Goal: Communication & Community: Participate in discussion

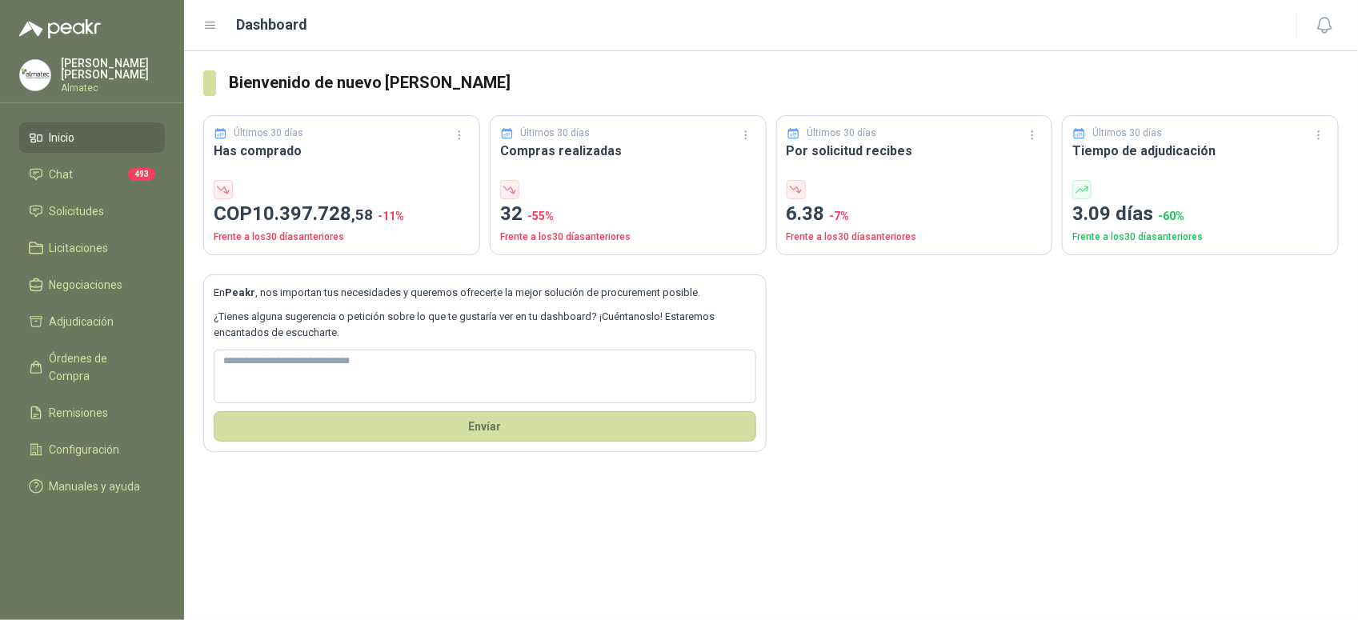
click at [1314, 196] on div at bounding box center [1201, 189] width 256 height 19
click at [65, 159] on link "Chat 493" at bounding box center [92, 174] width 146 height 30
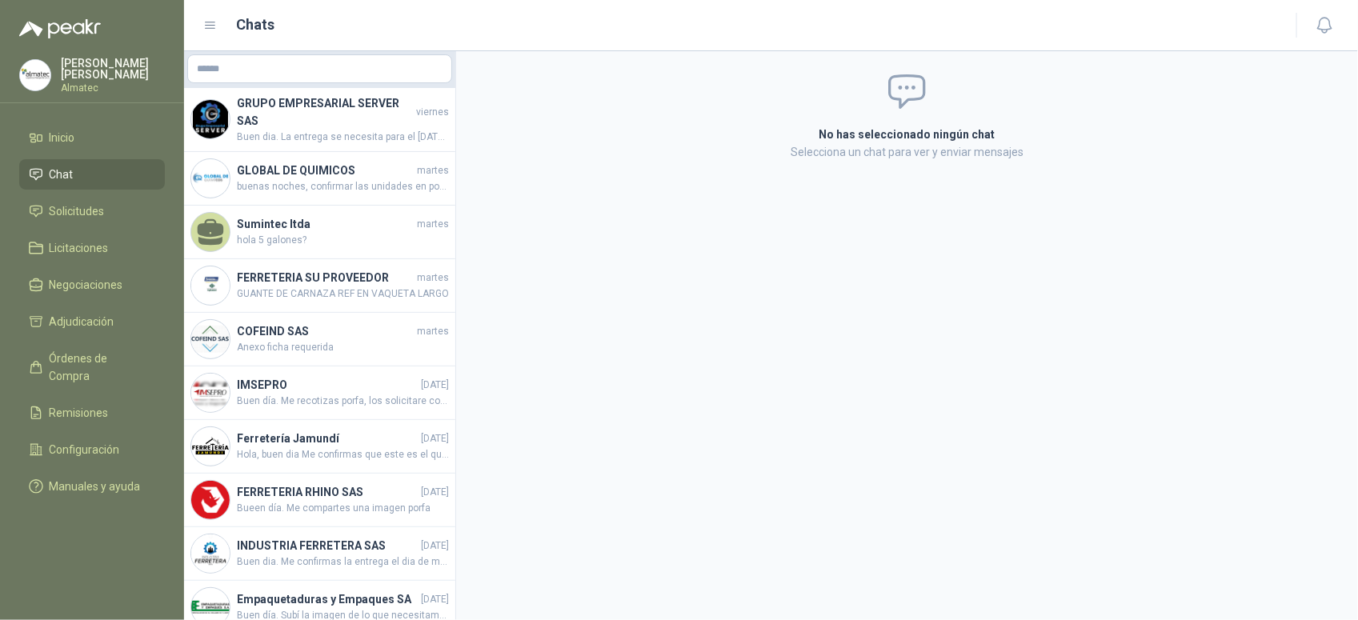
click at [69, 117] on menu "[PERSON_NAME] Almatec Inicio Chat Solicitudes Licitaciones Negociaciones Adjudi…" at bounding box center [92, 310] width 184 height 620
click at [64, 132] on span "Inicio" at bounding box center [63, 138] width 26 height 18
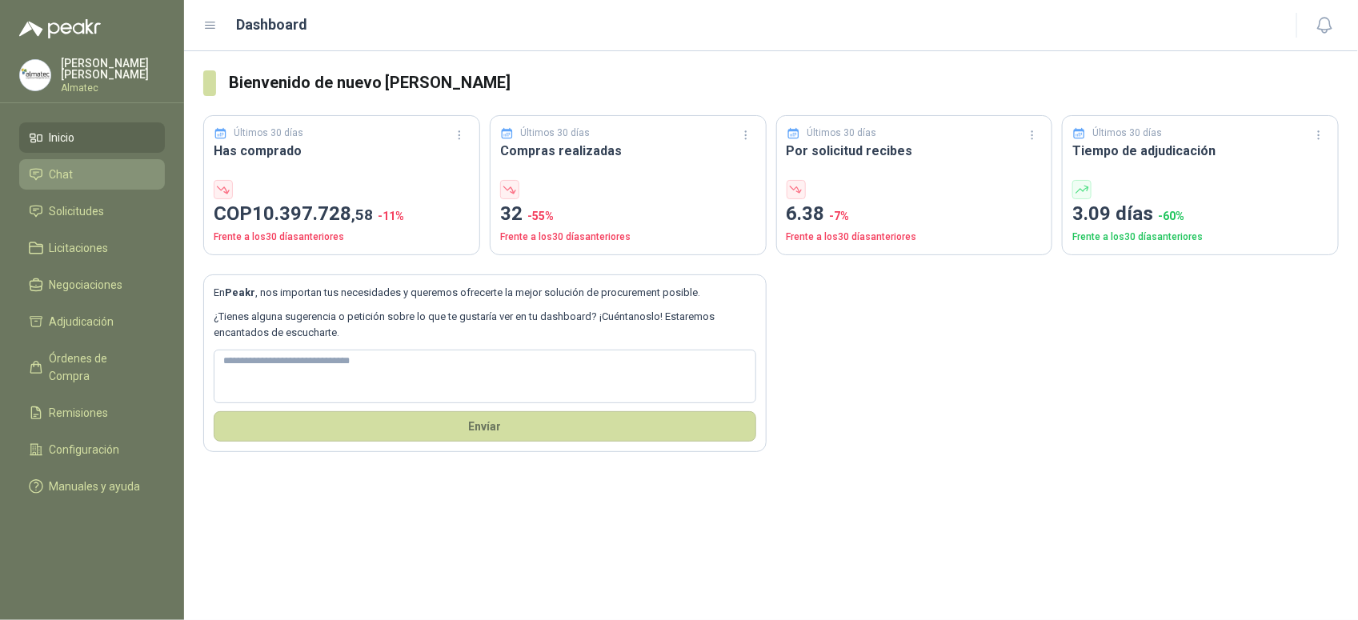
click at [81, 167] on li "Chat" at bounding box center [92, 175] width 126 height 18
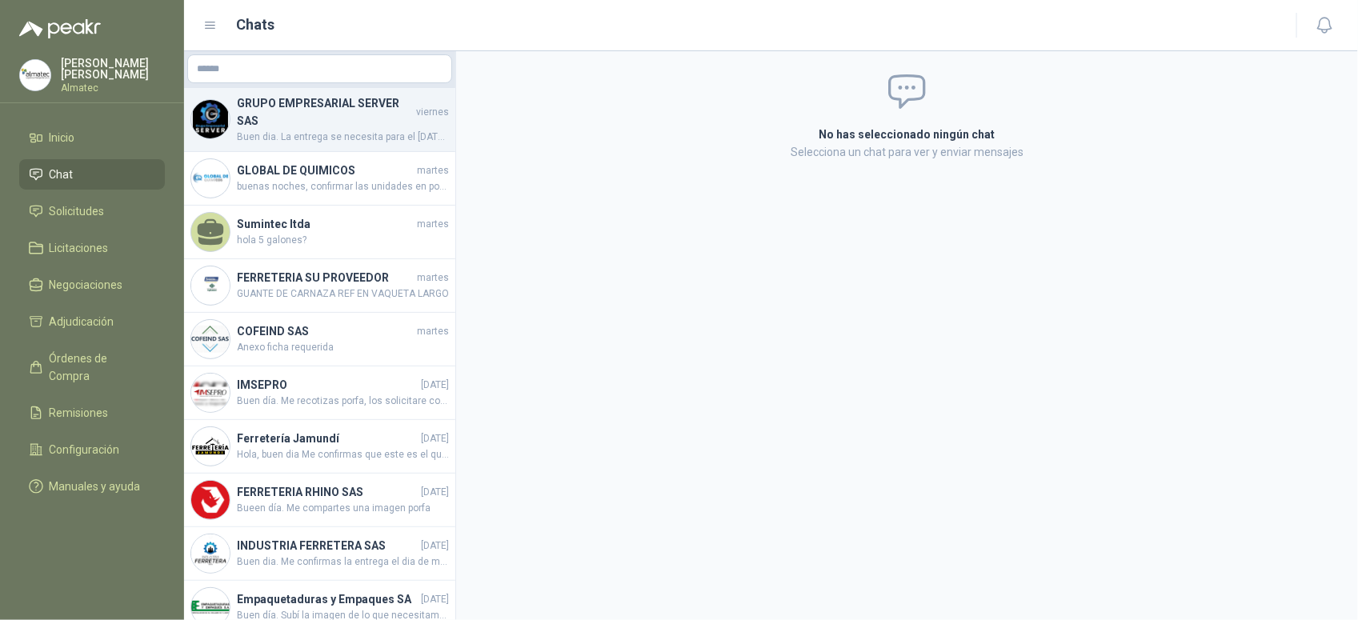
click at [317, 106] on h4 "GRUPO EMPRESARIAL SERVER SAS" at bounding box center [325, 111] width 176 height 35
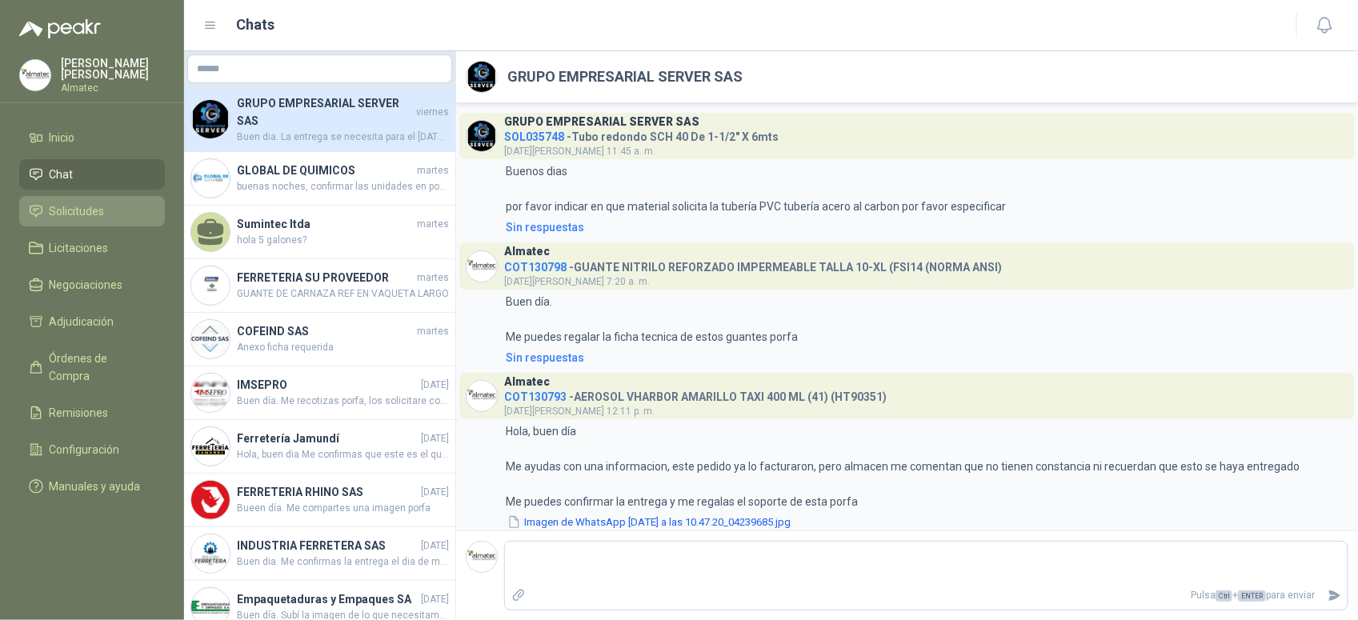
click at [105, 207] on li "Solicitudes" at bounding box center [92, 212] width 126 height 18
